Goal: Information Seeking & Learning: Learn about a topic

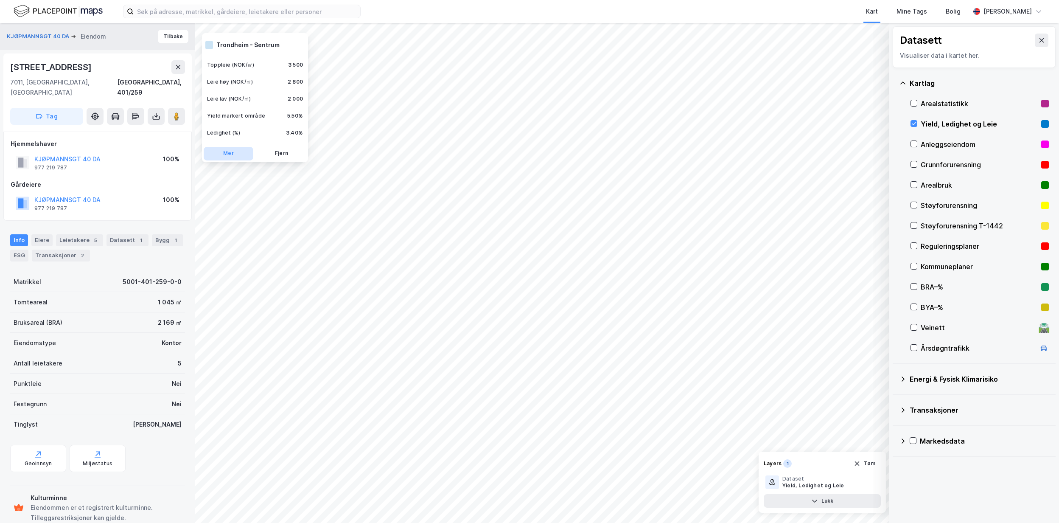
click at [229, 147] on button "Mer" at bounding box center [229, 154] width 50 height 14
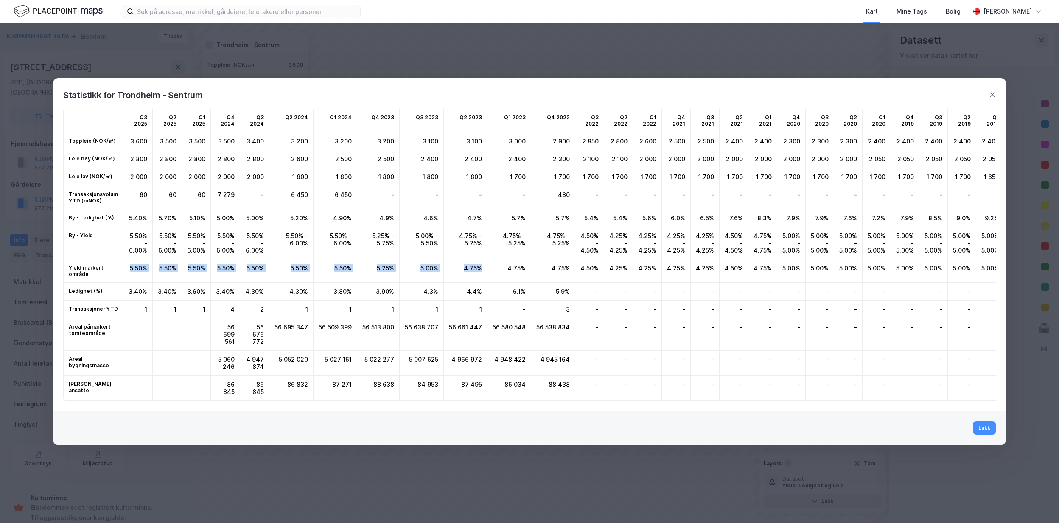
drag, startPoint x: 477, startPoint y: 265, endPoint x: 128, endPoint y: 262, distance: 349.1
click at [128, 262] on div "Q3 2025 Q2 2025 Q1 2025 Q4 2024 Q3 2024 Q2 2024 Q1 2024 Q4 2023 Q3 2023 Q2 2023…" at bounding box center [904, 255] width 1682 height 292
click at [988, 433] on button "Lukk" at bounding box center [984, 428] width 23 height 14
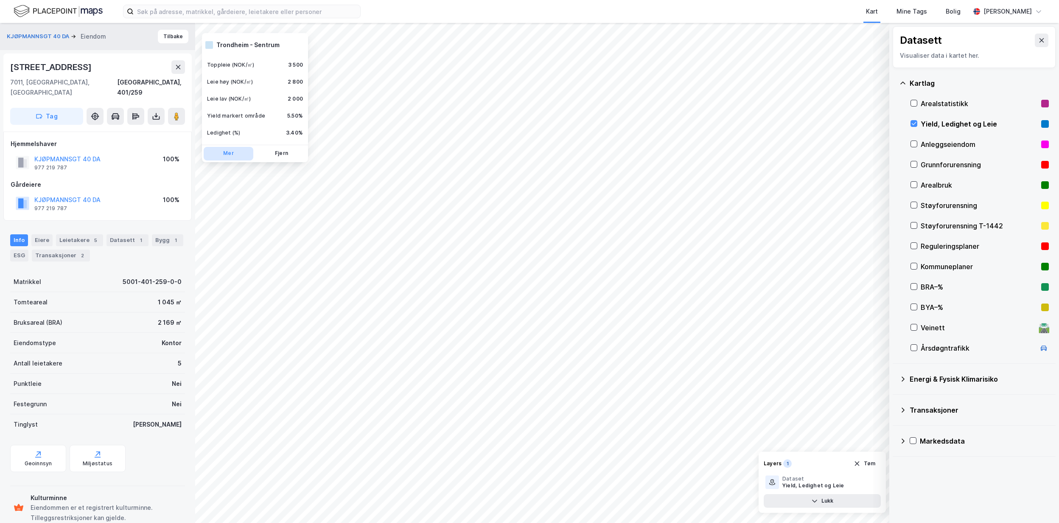
click at [227, 150] on button "Mer" at bounding box center [229, 154] width 50 height 14
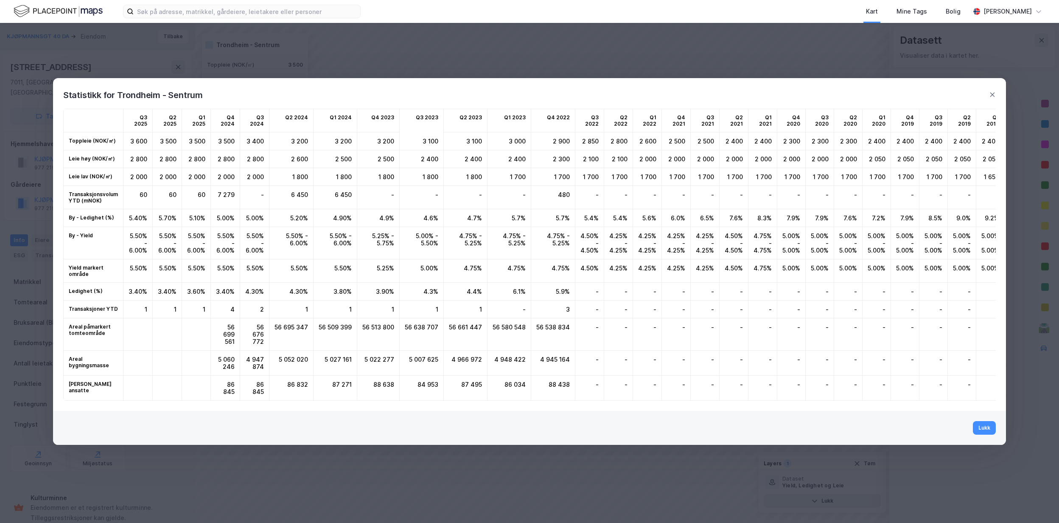
click at [993, 80] on div "Statistikk for Trondheim - Sentrum" at bounding box center [529, 90] width 953 height 24
click at [989, 91] on icon at bounding box center [992, 94] width 7 height 7
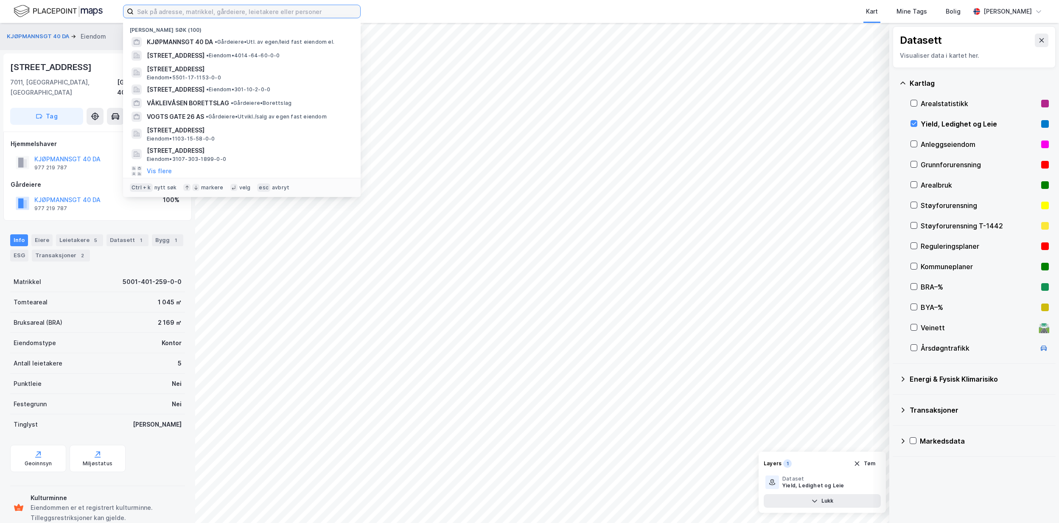
click at [167, 9] on input at bounding box center [247, 11] width 227 height 13
paste input "301/G9/B37"
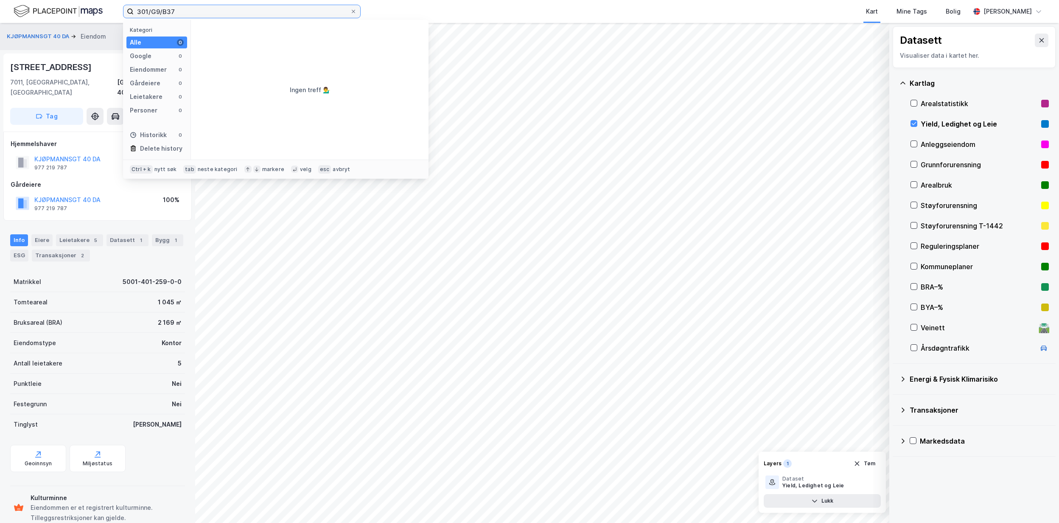
click at [165, 12] on input "301/G9/B37" at bounding box center [242, 11] width 216 height 13
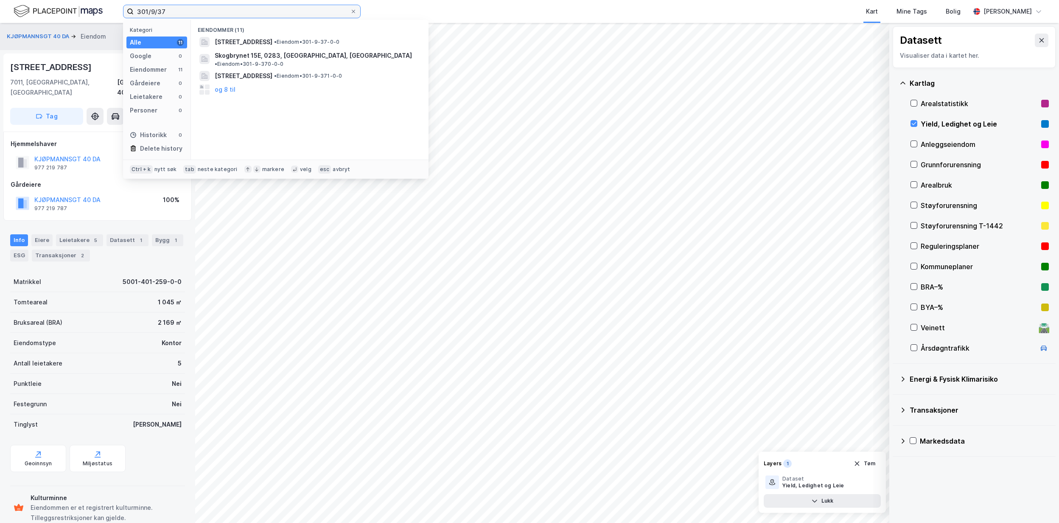
type input "301/9/37"
click at [299, 9] on input "301/9/37" at bounding box center [242, 11] width 216 height 13
click at [272, 38] on span "[STREET_ADDRESS]" at bounding box center [244, 42] width 58 height 10
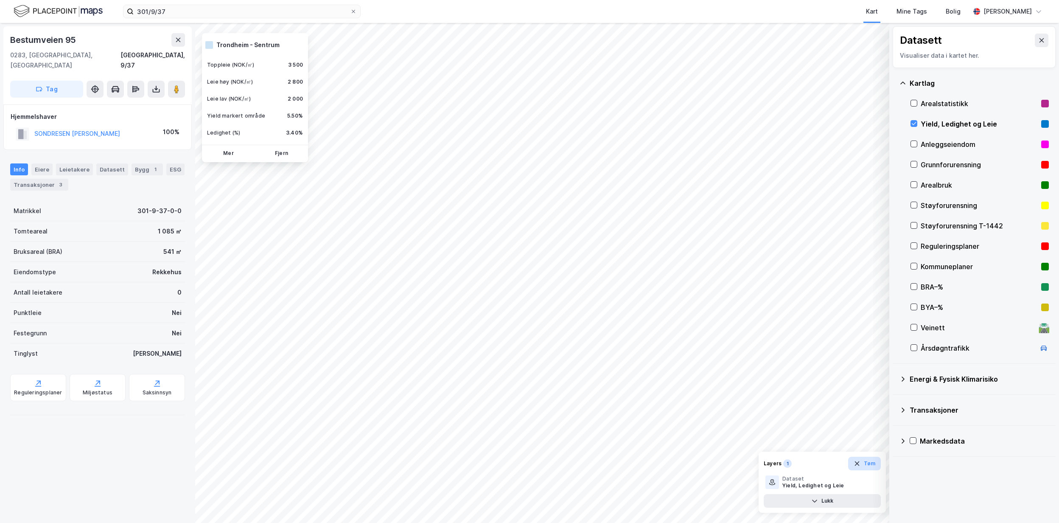
click at [862, 464] on button "Tøm" at bounding box center [864, 463] width 33 height 14
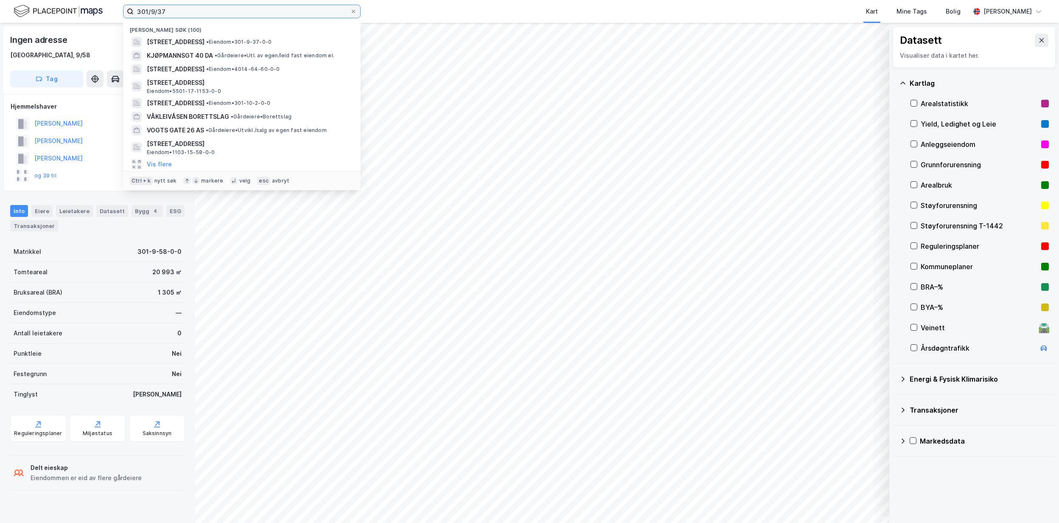
click at [188, 7] on input "301/9/37" at bounding box center [242, 11] width 216 height 13
click at [204, 39] on span "[STREET_ADDRESS]" at bounding box center [176, 42] width 58 height 10
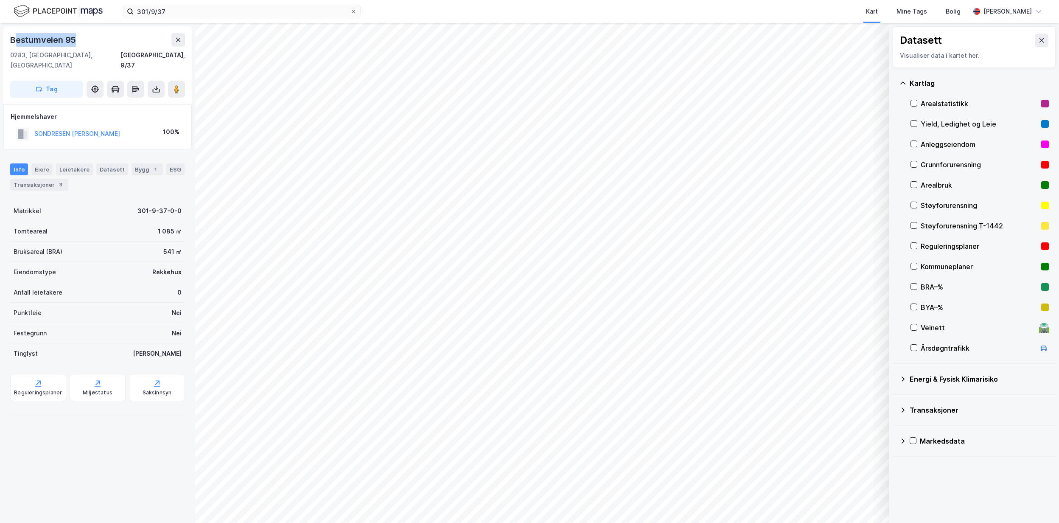
drag, startPoint x: 73, startPoint y: 39, endPoint x: 15, endPoint y: 38, distance: 58.1
click at [15, 38] on div "Bestumveien 95" at bounding box center [97, 40] width 175 height 14
click at [87, 48] on div "[STREET_ADDRESS]" at bounding box center [97, 51] width 175 height 37
drag, startPoint x: 84, startPoint y: 42, endPoint x: 33, endPoint y: 39, distance: 50.6
click at [33, 39] on div "Bestumveien 95" at bounding box center [97, 40] width 175 height 14
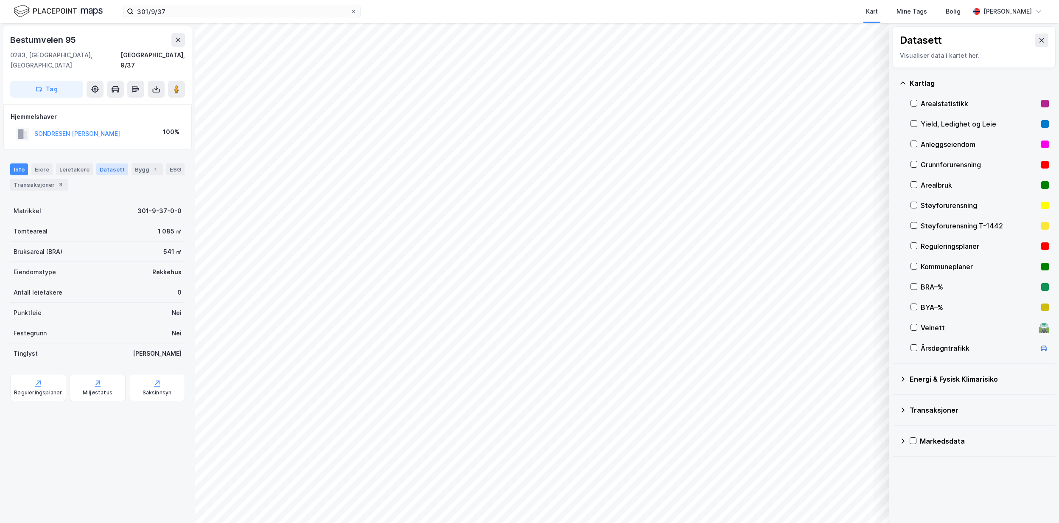
drag, startPoint x: 33, startPoint y: 39, endPoint x: 107, endPoint y: 159, distance: 140.8
click at [107, 163] on div "Datasett" at bounding box center [112, 169] width 32 height 12
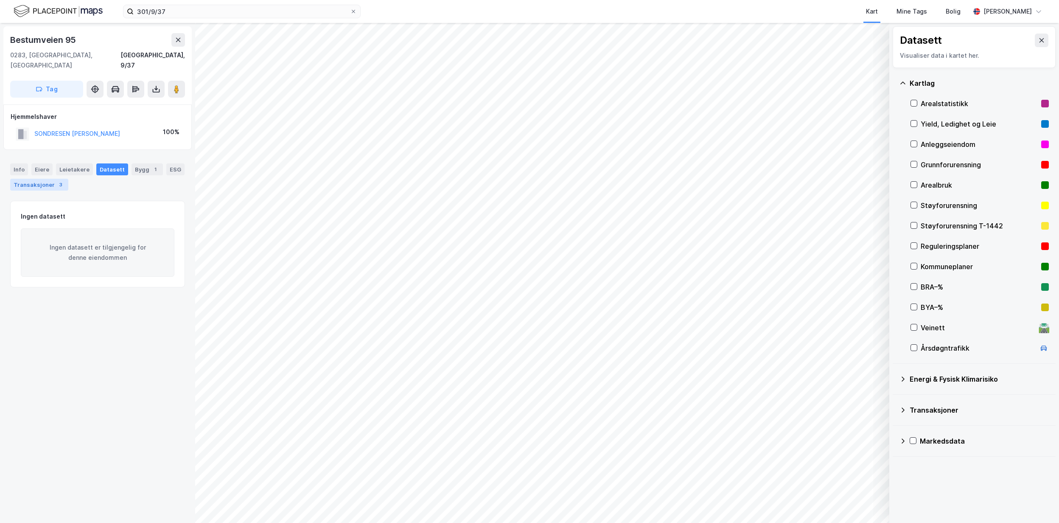
click at [60, 179] on div "Transaksjoner 3" at bounding box center [39, 185] width 58 height 12
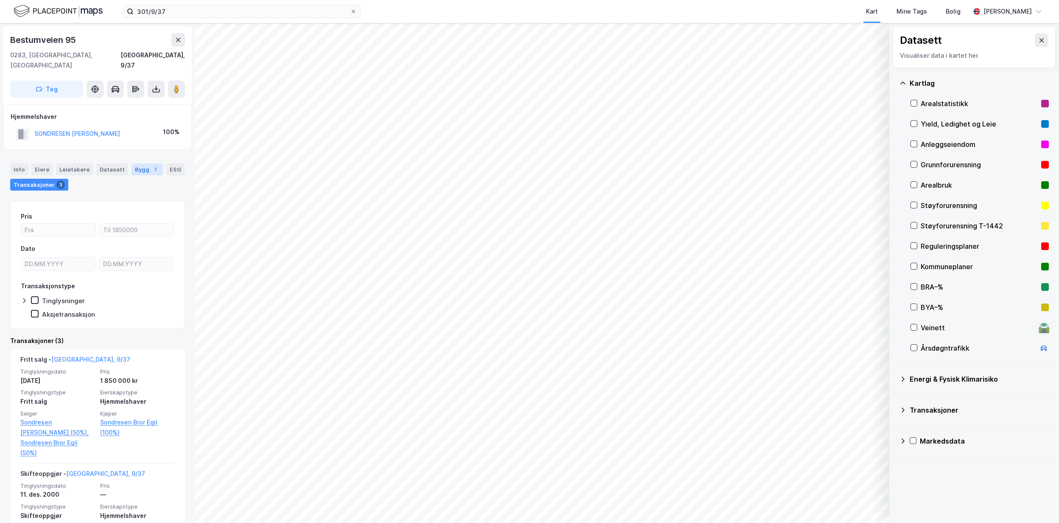
click at [151, 165] on div "1" at bounding box center [155, 169] width 8 height 8
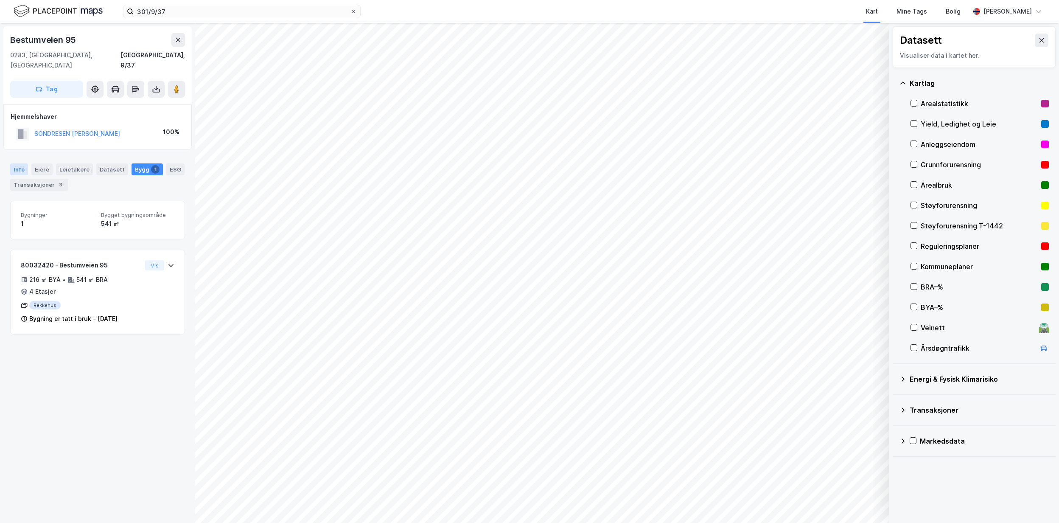
click at [11, 163] on div "Info" at bounding box center [19, 169] width 18 height 12
